Goal: Task Accomplishment & Management: Manage account settings

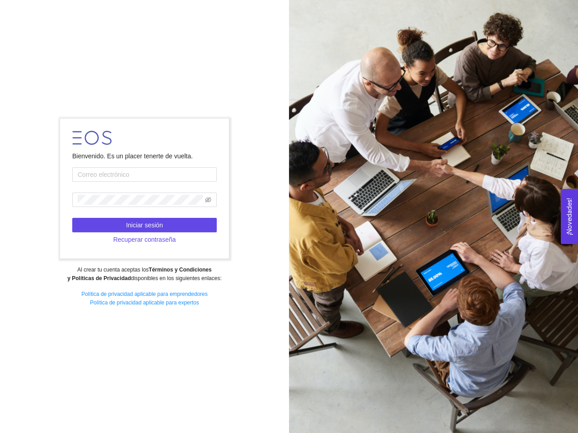
click at [289, 217] on div at bounding box center [433, 216] width 289 height 433
click at [208, 200] on icon "eye-invisible" at bounding box center [208, 199] width 6 height 5
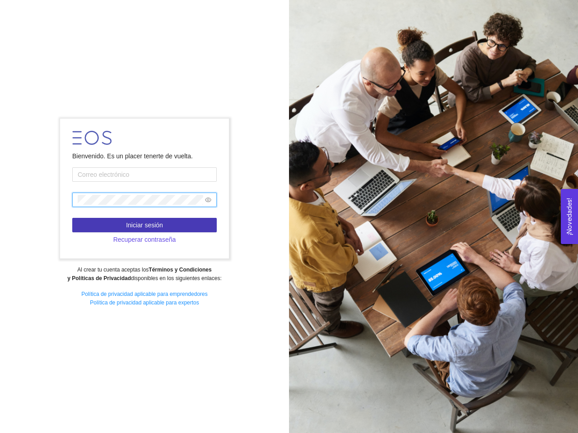
click at [144, 225] on span "Iniciar sesión" at bounding box center [144, 225] width 37 height 10
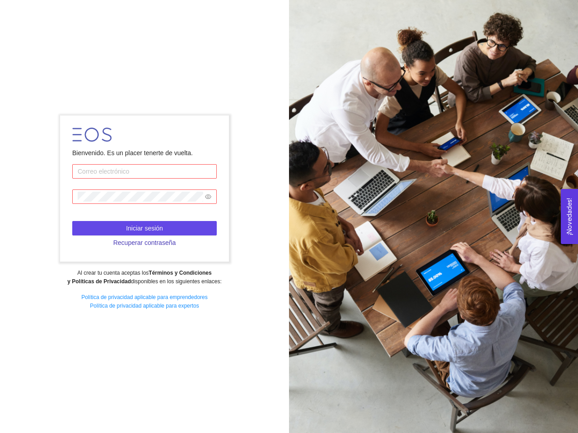
click at [144, 240] on span "Recuperar contraseña" at bounding box center [144, 243] width 63 height 10
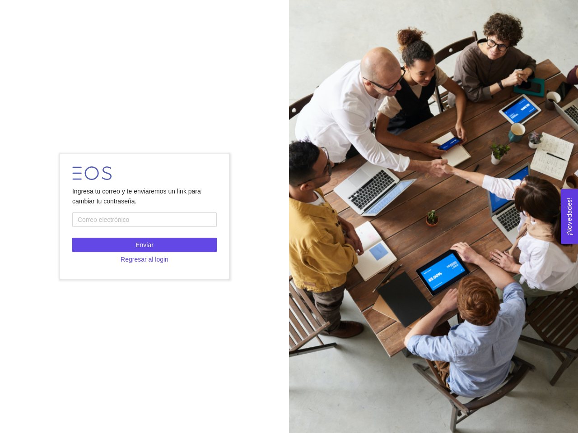
click at [569, 216] on button "¡Novedades! 0" at bounding box center [568, 216] width 17 height 55
